Goal: Complete application form

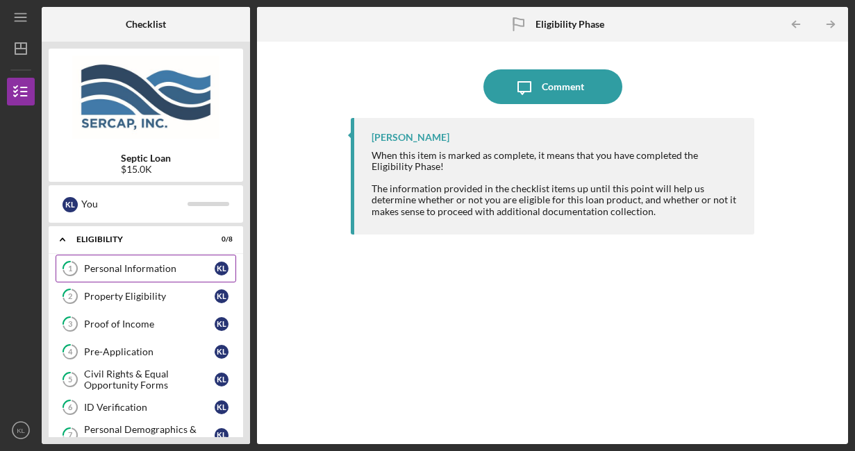
click at [168, 259] on link "1 Personal Information K L" at bounding box center [146, 269] width 181 height 28
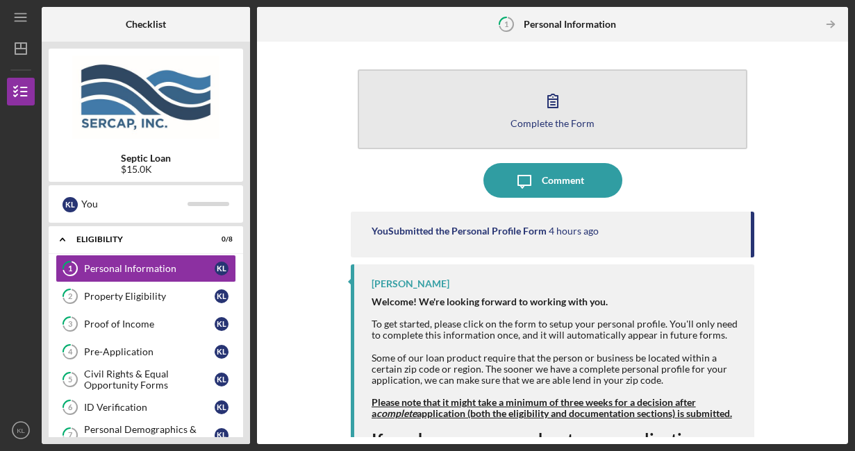
click at [558, 116] on icon "button" at bounding box center [552, 100] width 35 height 35
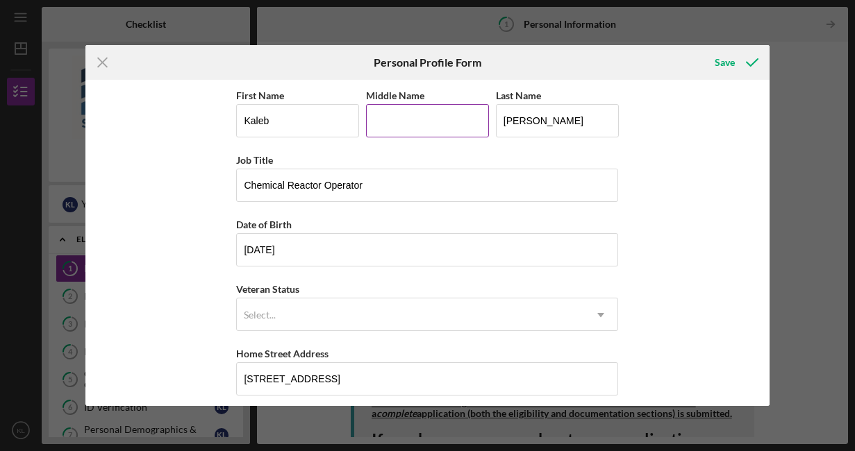
click at [428, 122] on input "Middle Name" at bounding box center [427, 120] width 123 height 33
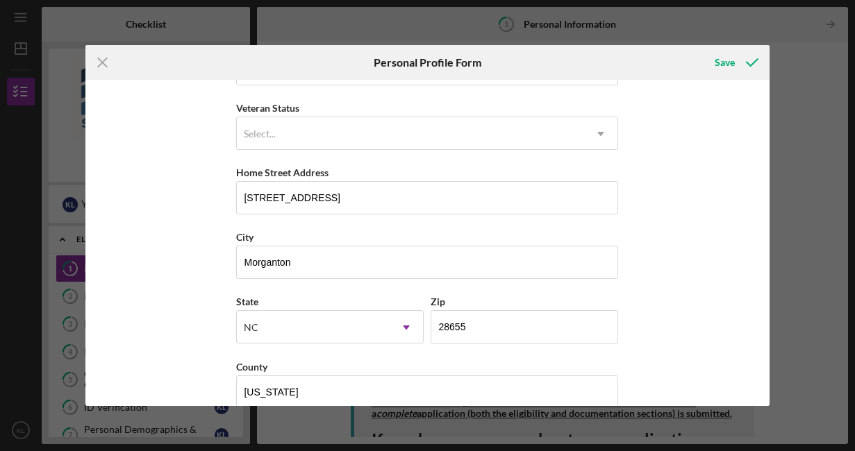
scroll to position [183, 0]
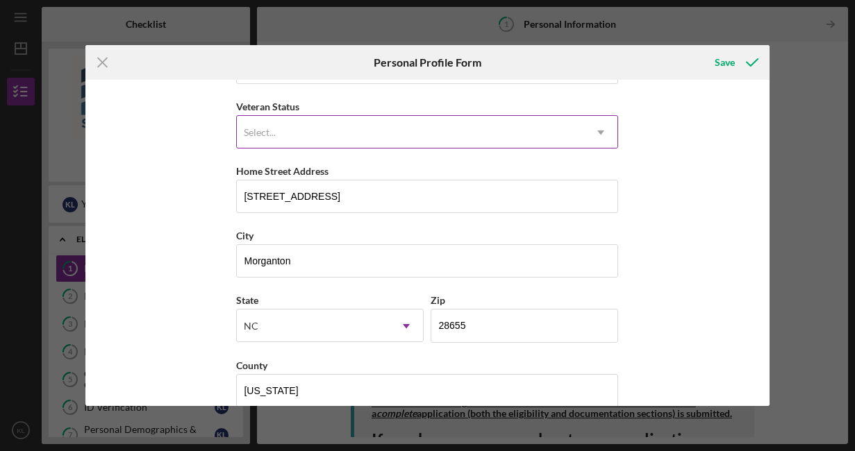
type input "Andrew"
click at [367, 127] on div "Select..." at bounding box center [410, 133] width 347 height 32
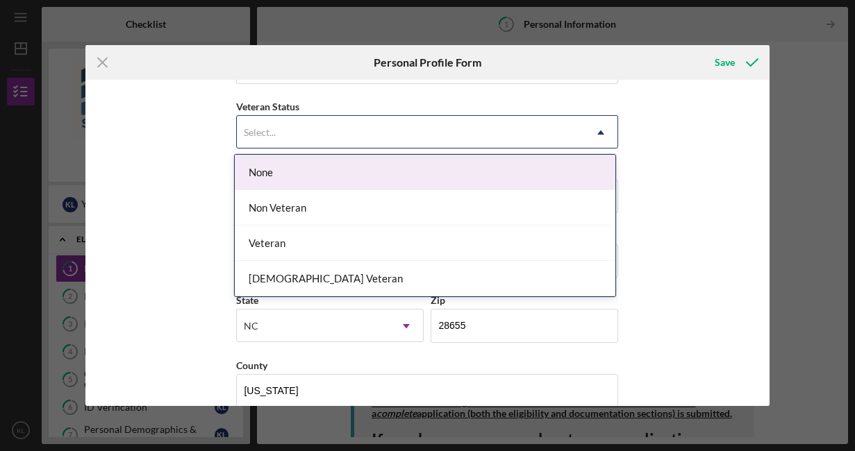
click at [293, 174] on div "None" at bounding box center [425, 172] width 381 height 35
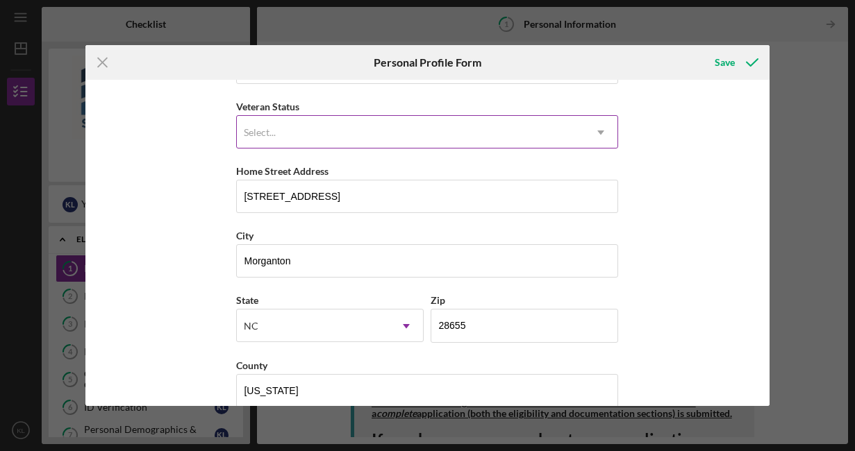
click at [376, 140] on div "Select..." at bounding box center [410, 133] width 347 height 32
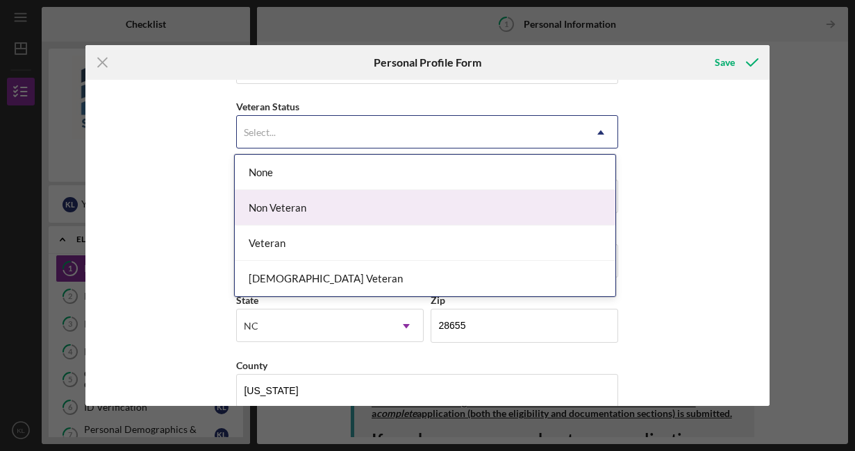
click at [369, 203] on div "Non Veteran" at bounding box center [425, 207] width 381 height 35
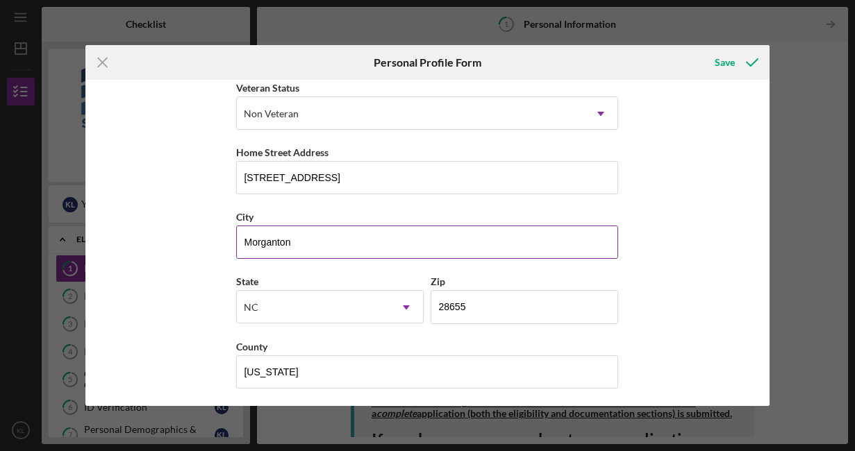
scroll to position [205, 0]
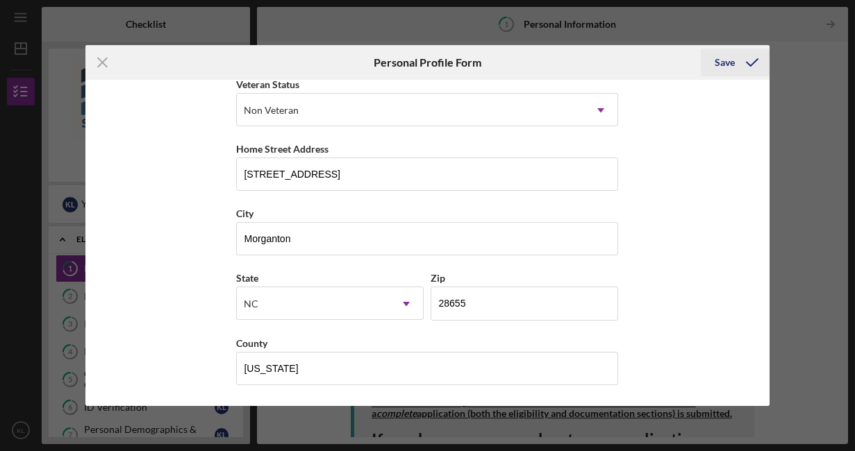
click at [721, 62] on div "Save" at bounding box center [724, 63] width 20 height 28
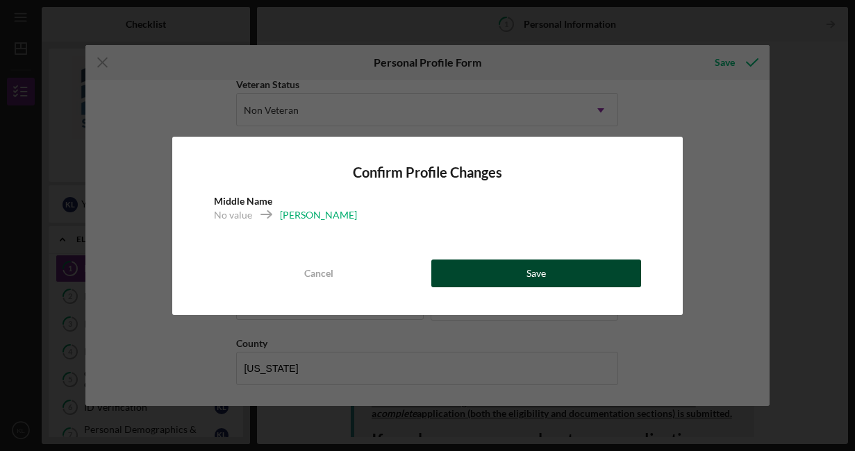
click at [535, 273] on div "Save" at bounding box center [535, 274] width 19 height 28
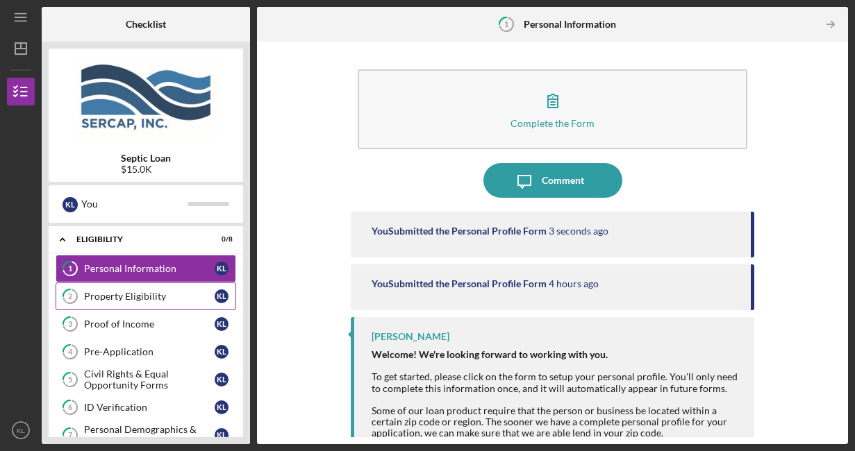
click at [184, 294] on div "Property Eligibility" at bounding box center [149, 296] width 131 height 11
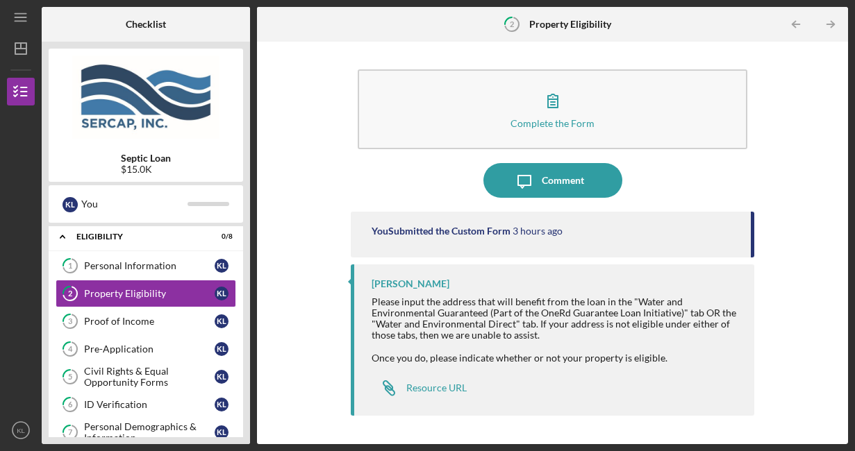
scroll to position [49, 0]
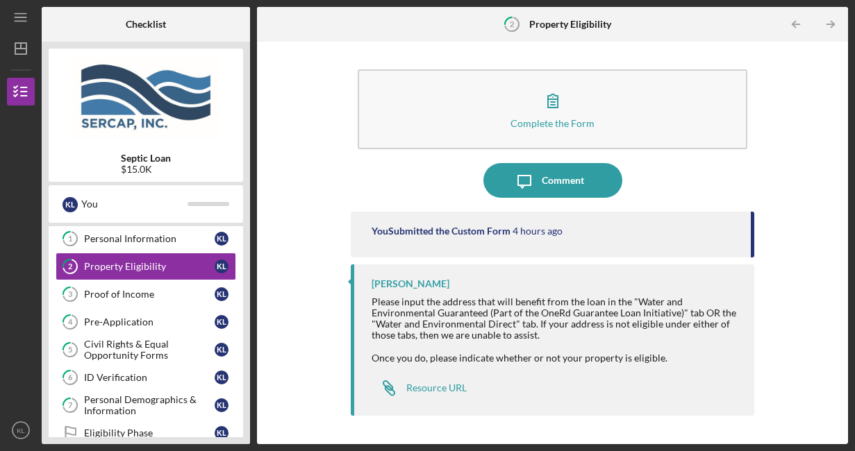
scroll to position [29, 0]
click at [131, 303] on link "3 Proof of Income K L" at bounding box center [146, 295] width 181 height 28
